Goal: Task Accomplishment & Management: Complete application form

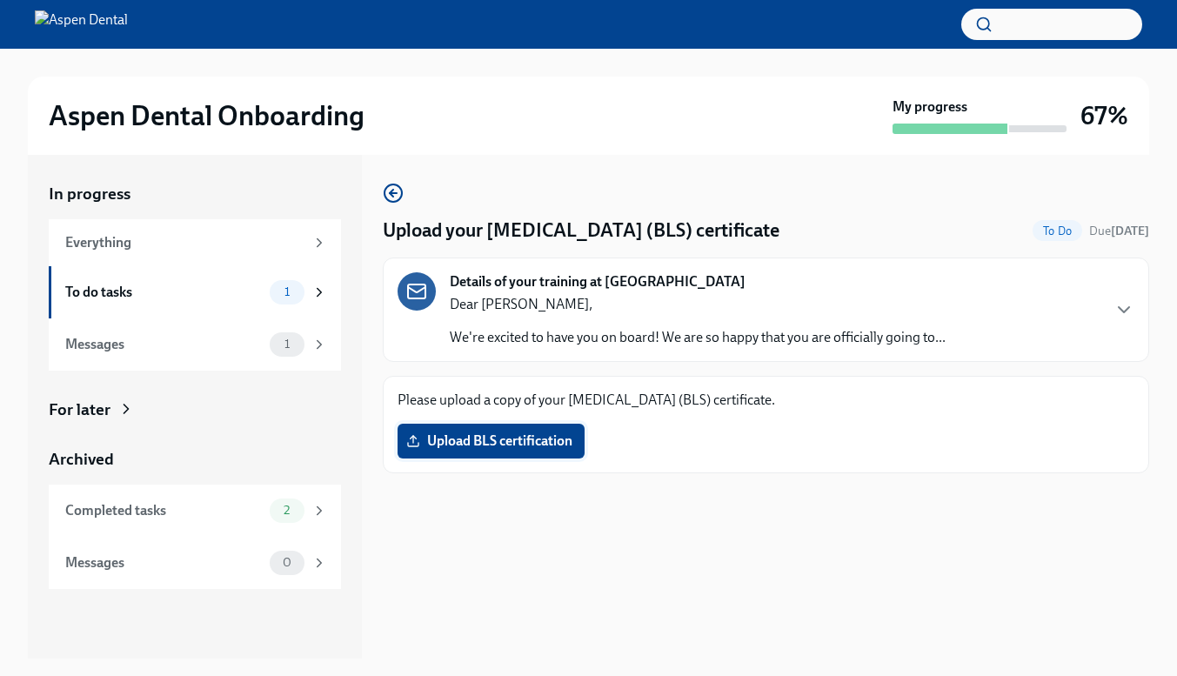
click at [503, 431] on label "Upload BLS certification" at bounding box center [490, 441] width 187 height 35
click at [0, 0] on input "Upload BLS certification" at bounding box center [0, 0] width 0 height 0
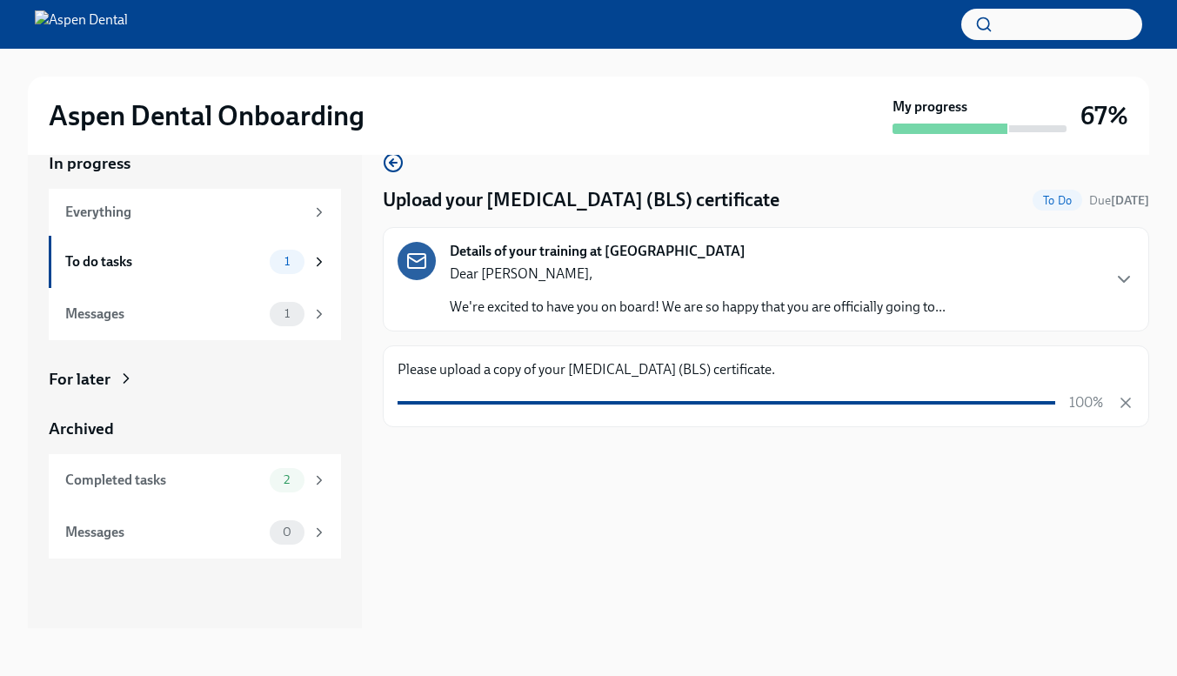
scroll to position [31, 0]
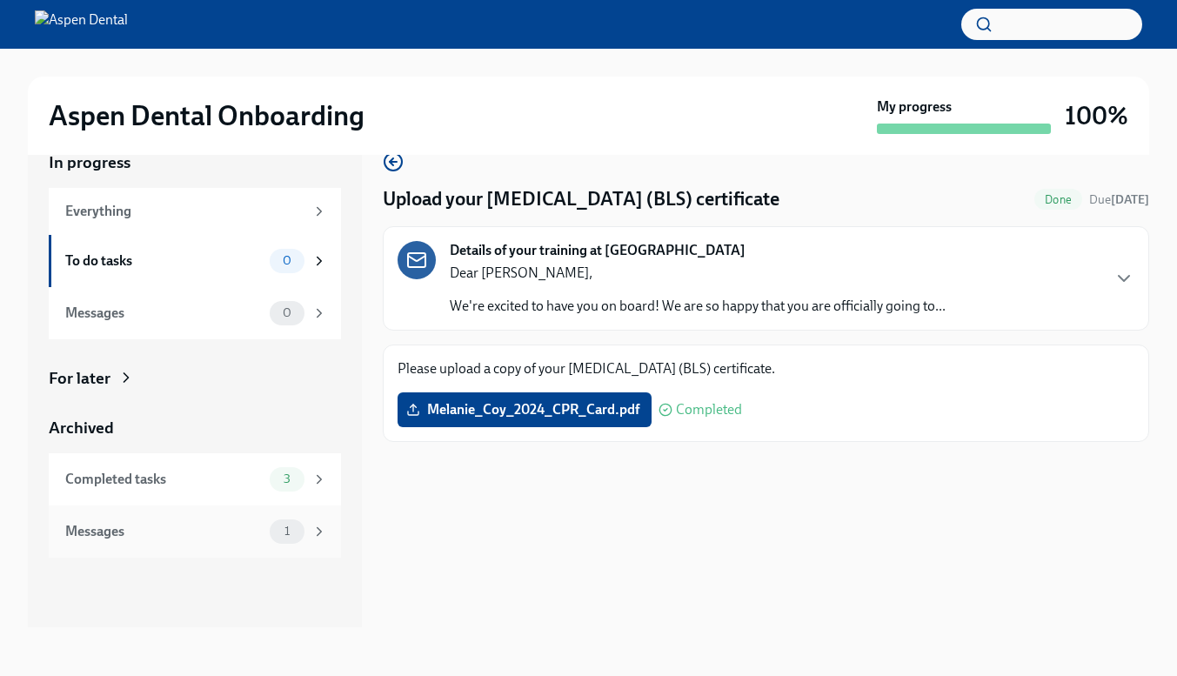
click at [272, 519] on div "1" at bounding box center [298, 531] width 57 height 24
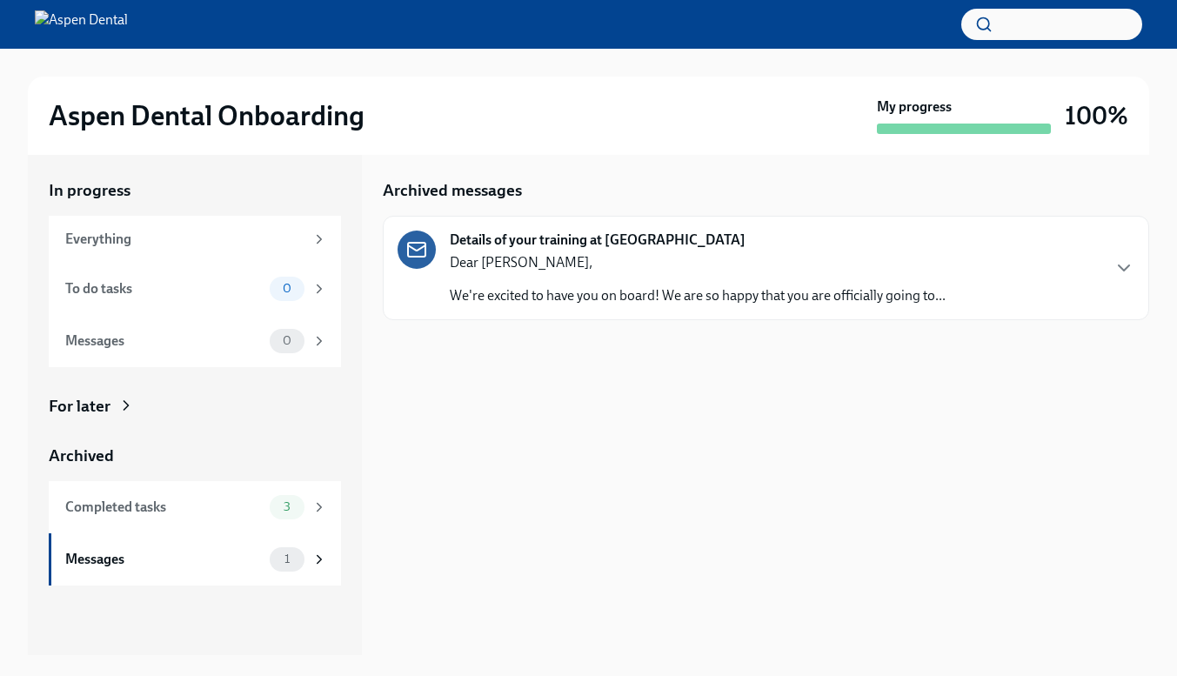
scroll to position [3, 0]
click at [619, 253] on p "Dear [PERSON_NAME]," at bounding box center [698, 262] width 496 height 19
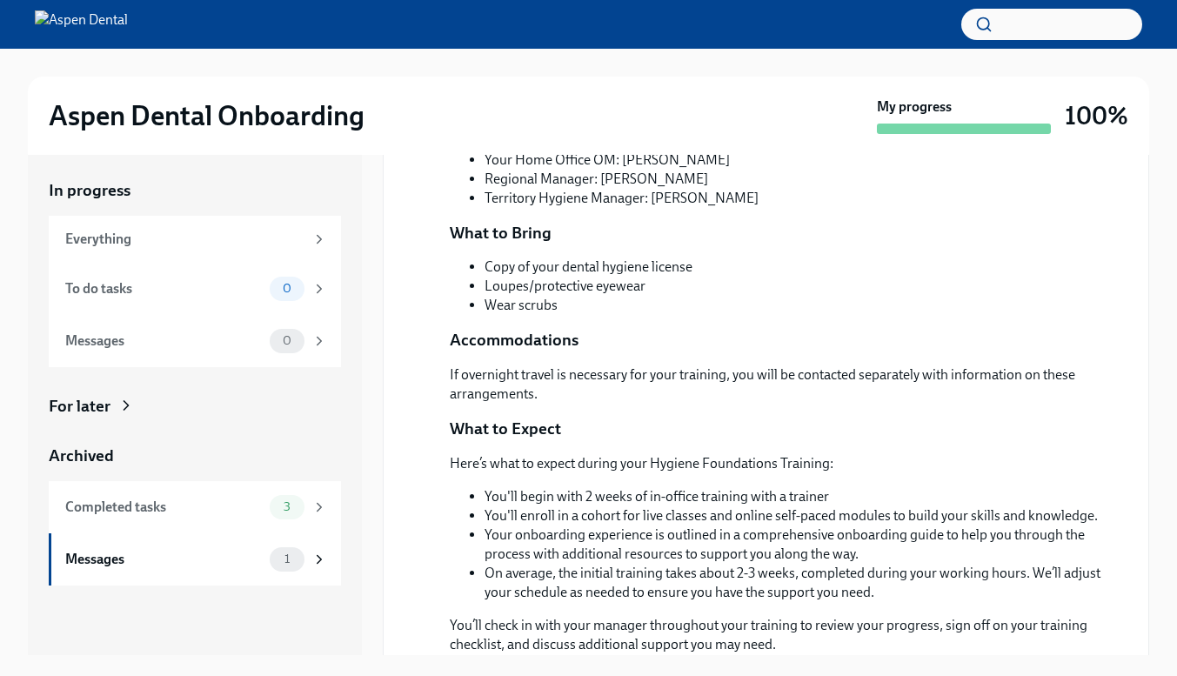
scroll to position [783, 0]
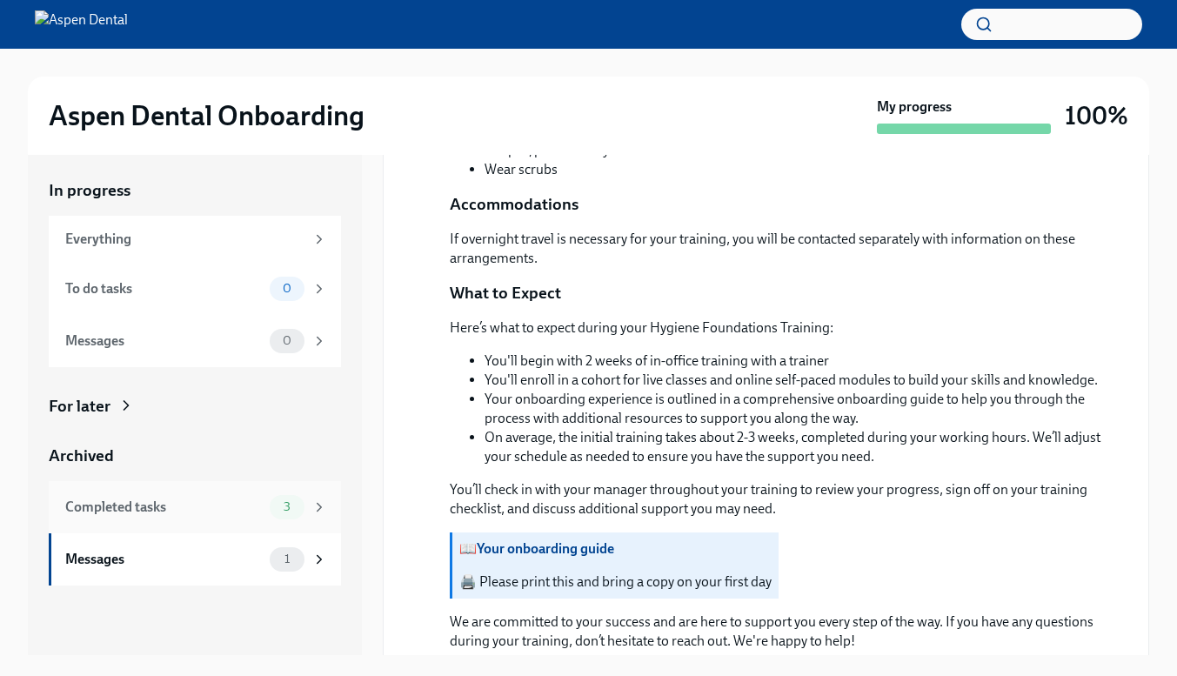
click at [177, 518] on div "Completed tasks 3" at bounding box center [195, 507] width 292 height 52
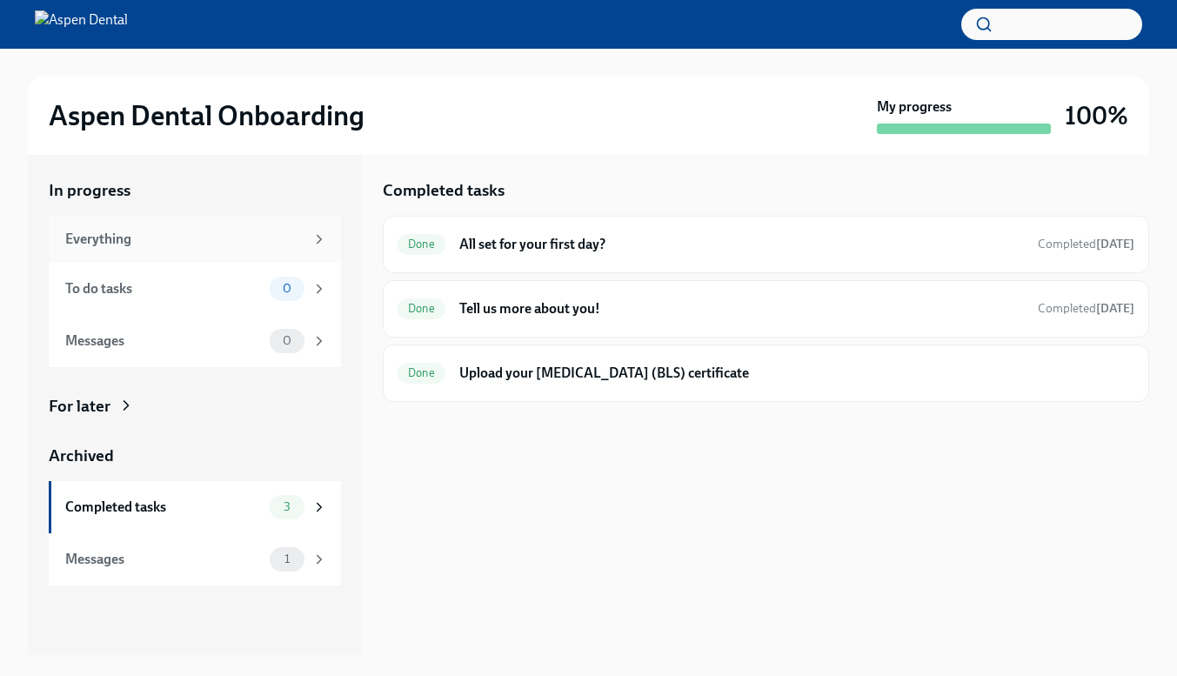
click at [274, 237] on div "Everything" at bounding box center [184, 239] width 239 height 19
